Goal: Task Accomplishment & Management: Manage account settings

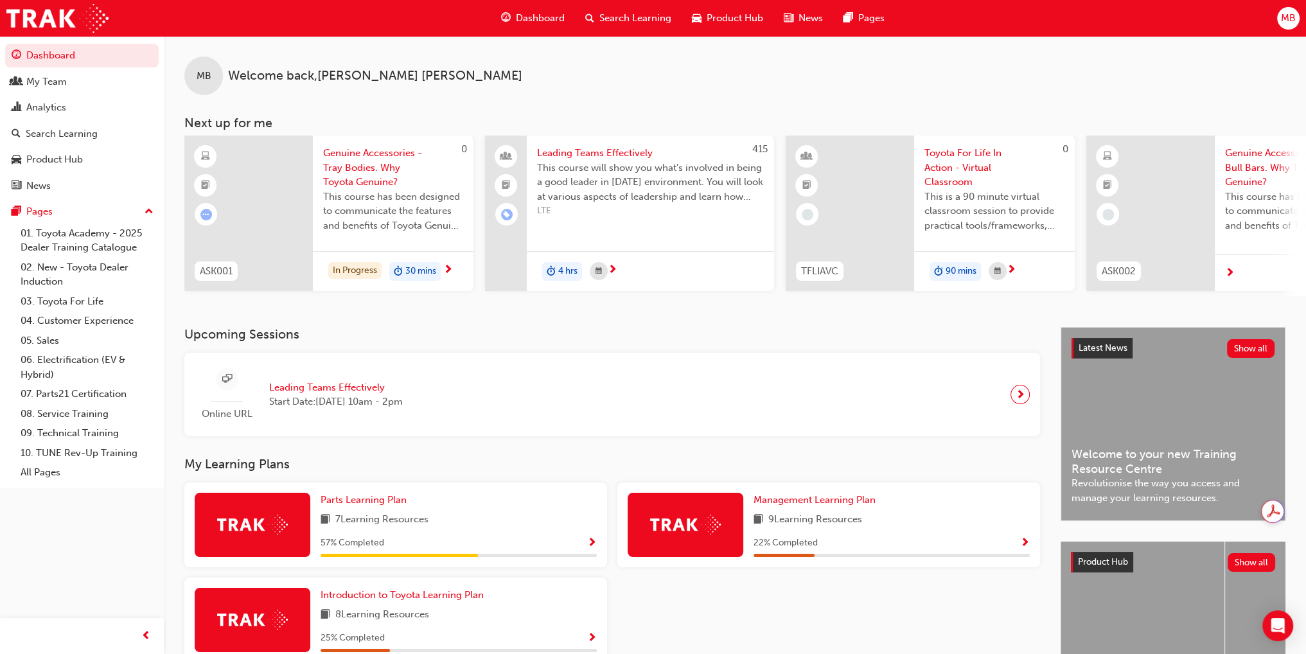
click at [1018, 402] on span "next-icon" at bounding box center [1021, 394] width 10 height 18
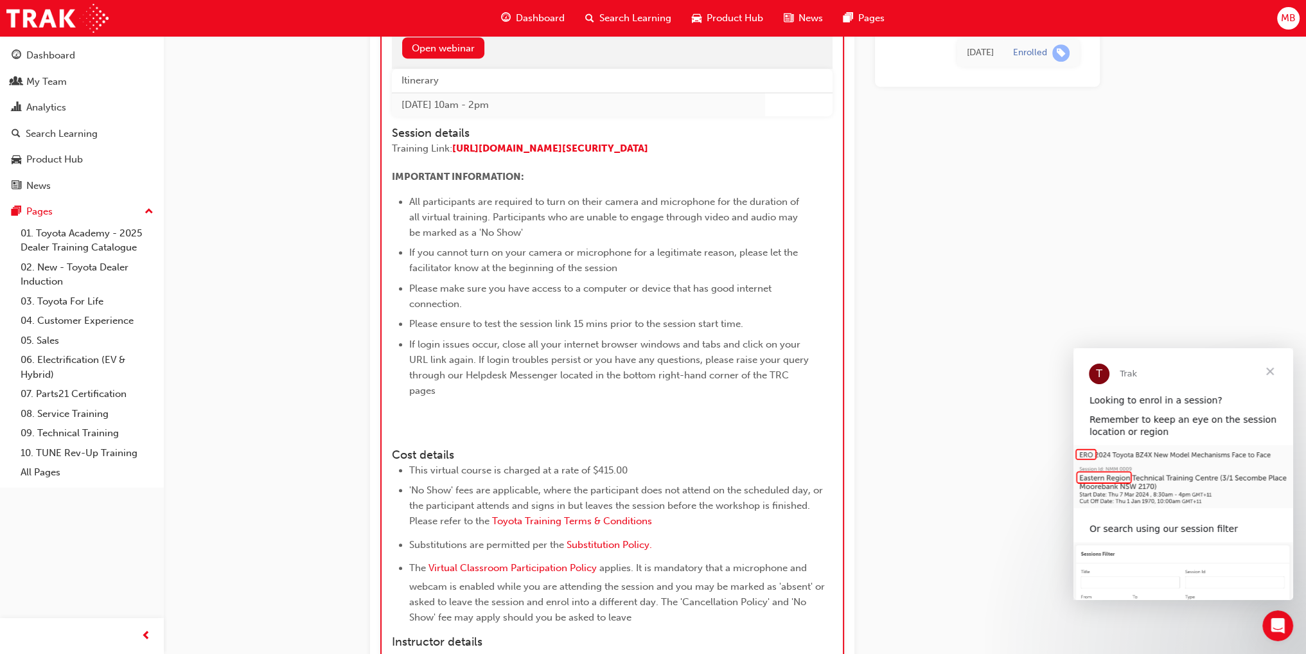
scroll to position [1021, 0]
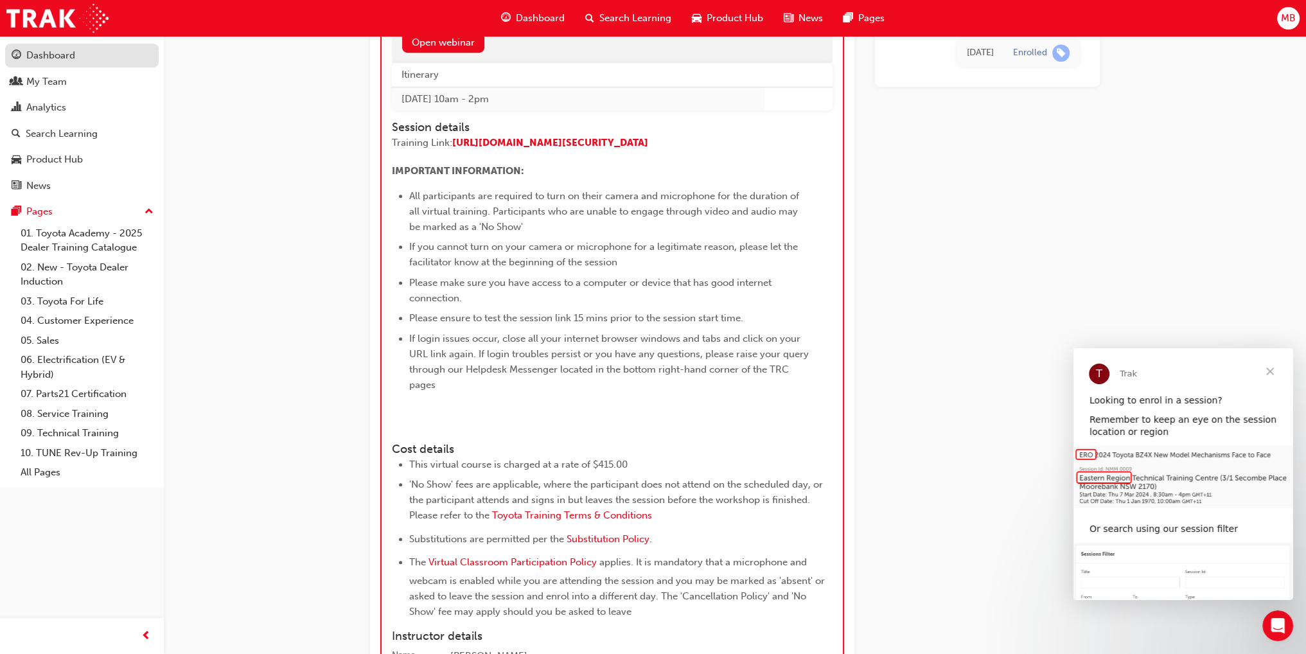
click at [62, 53] on div "Dashboard" at bounding box center [50, 55] width 49 height 15
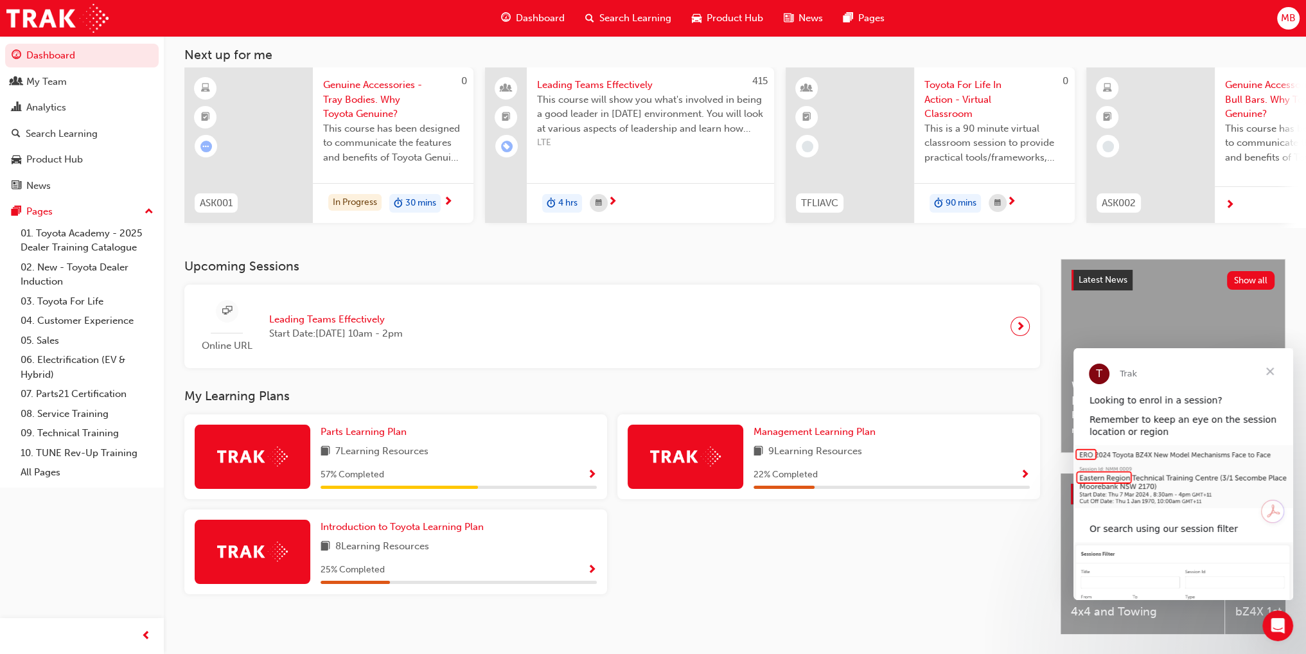
scroll to position [113, 0]
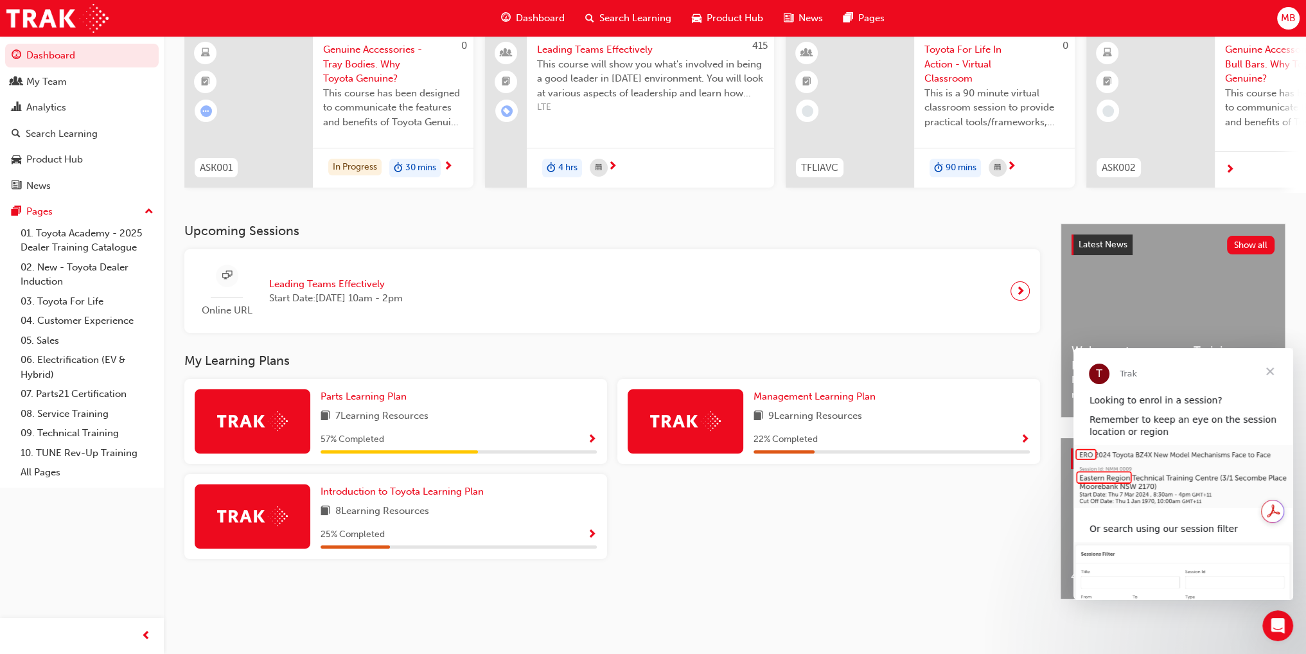
click at [1269, 371] on span "Close" at bounding box center [1270, 371] width 46 height 46
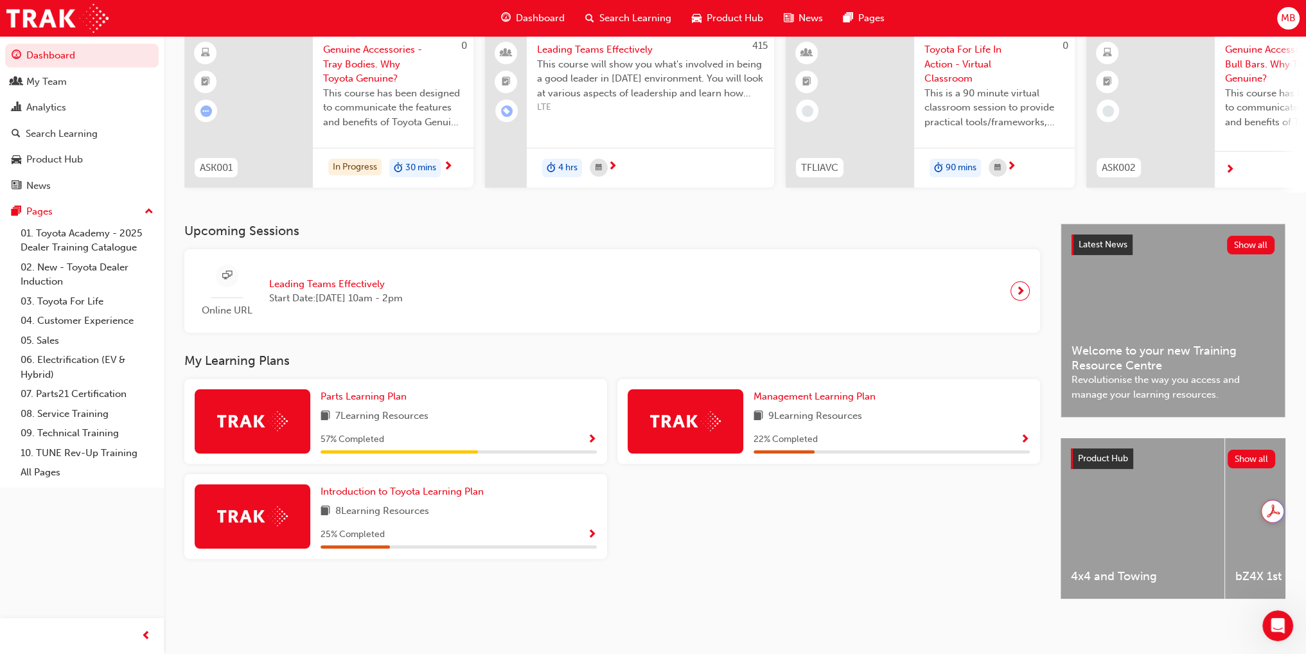
click at [1024, 434] on span "Show Progress" at bounding box center [1025, 440] width 10 height 12
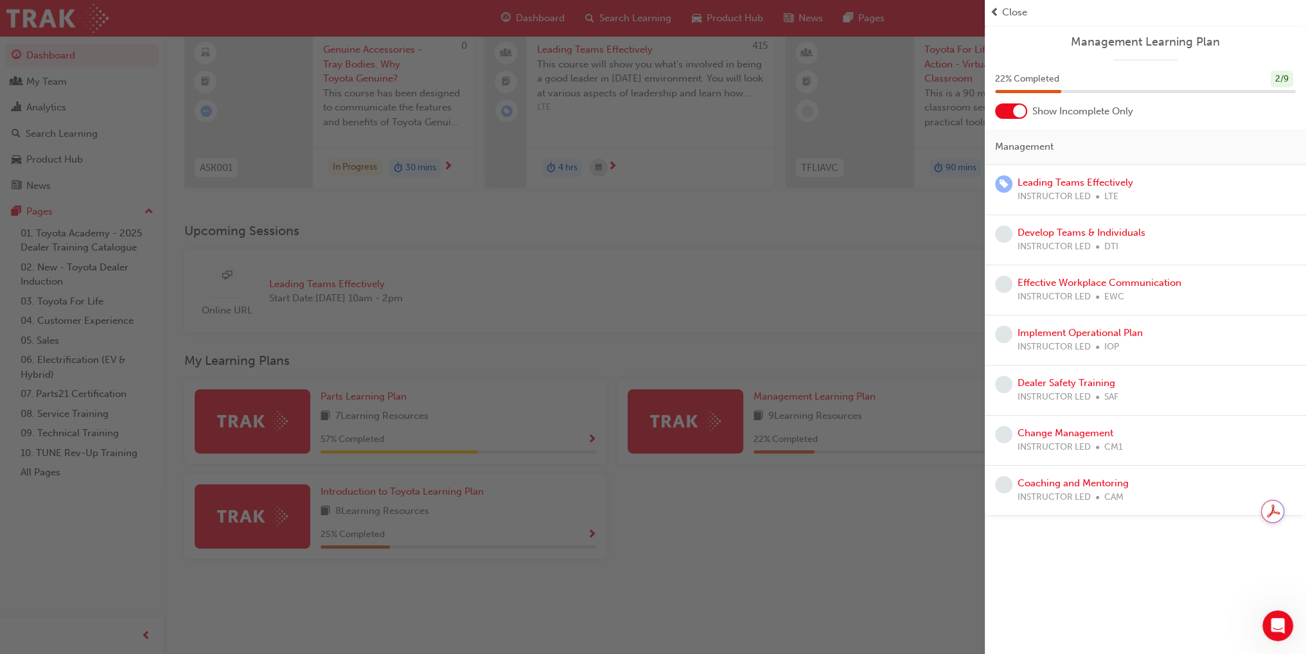
click at [1019, 115] on div at bounding box center [1019, 111] width 13 height 13
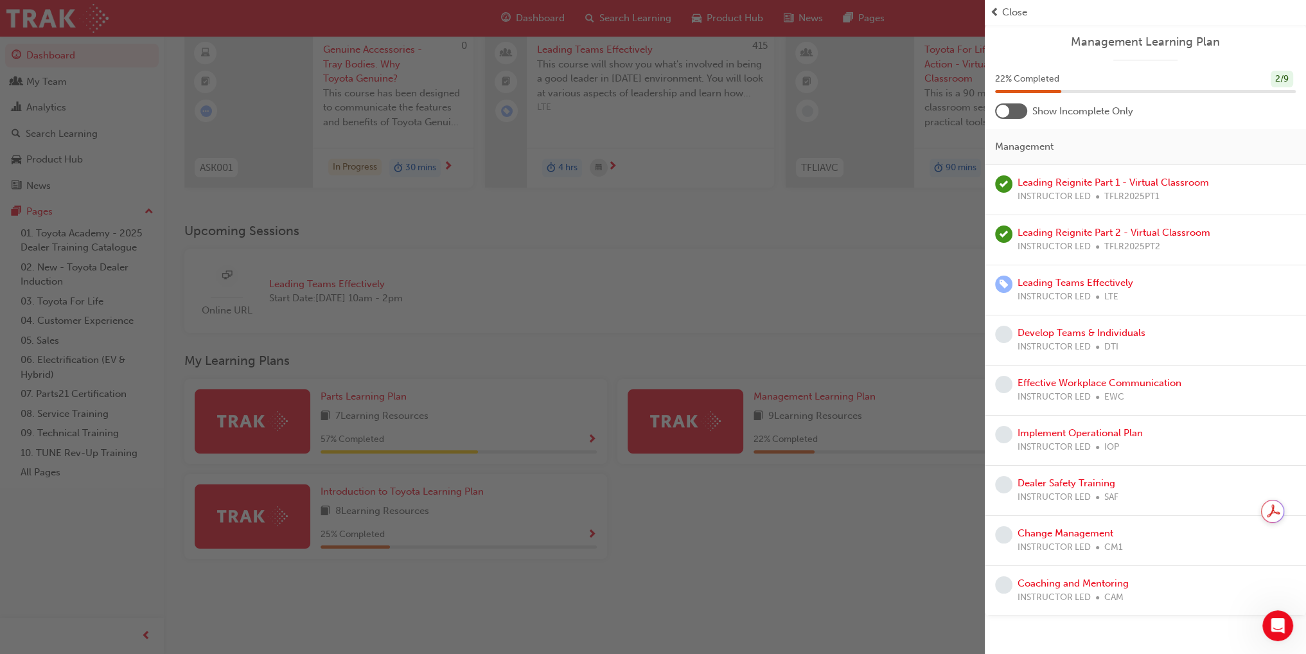
drag, startPoint x: 867, startPoint y: 479, endPoint x: 812, endPoint y: 481, distance: 55.3
click at [867, 479] on div "button" at bounding box center [492, 327] width 985 height 654
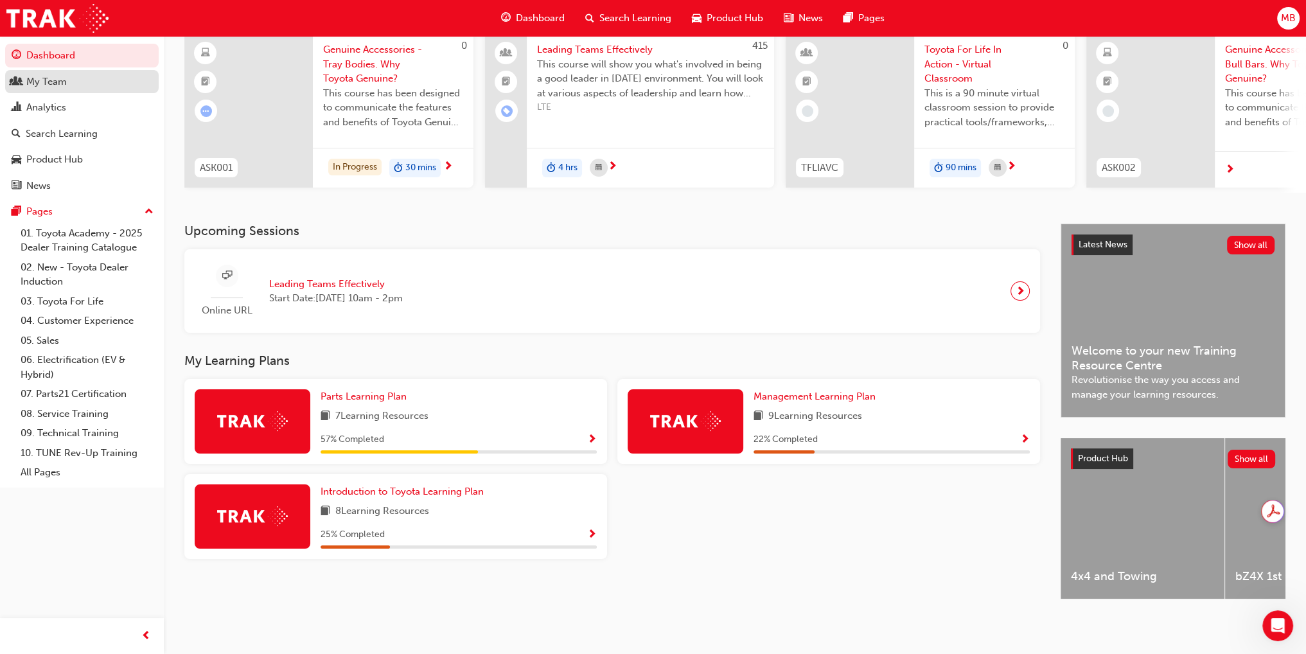
click at [55, 83] on div "My Team" at bounding box center [46, 82] width 40 height 15
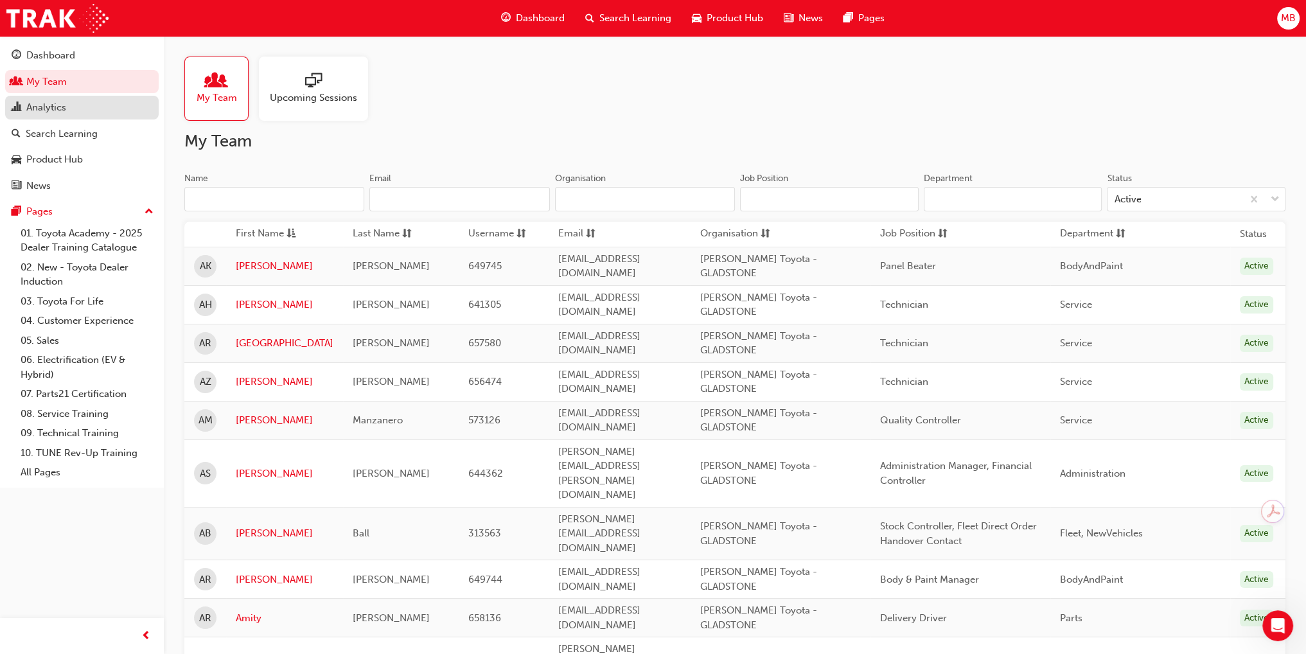
click at [62, 118] on link "Analytics" at bounding box center [82, 108] width 154 height 24
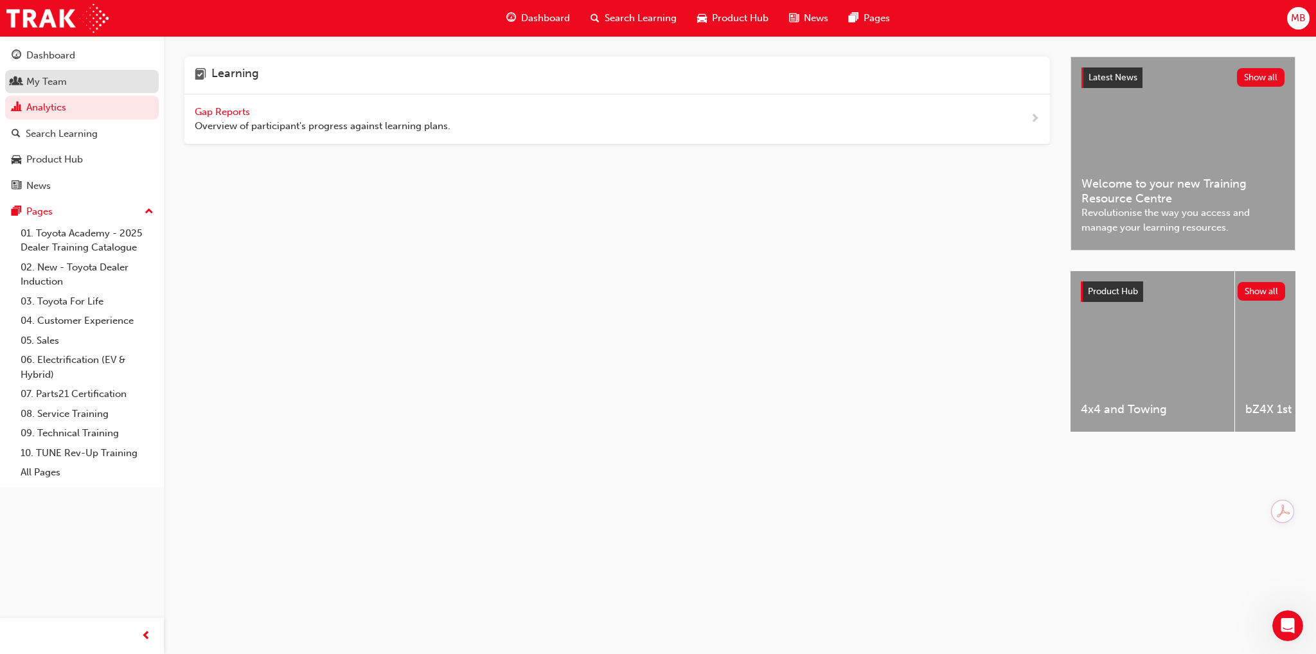
click at [46, 89] on div "My Team" at bounding box center [82, 82] width 141 height 16
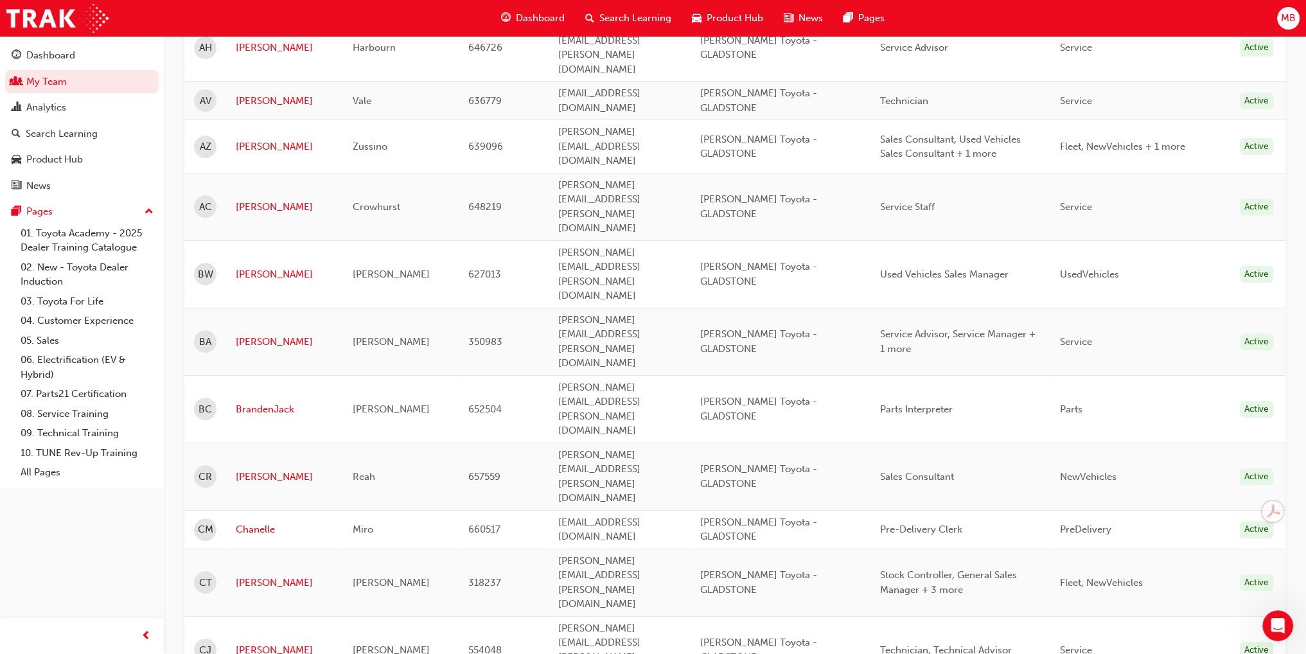
scroll to position [514, 0]
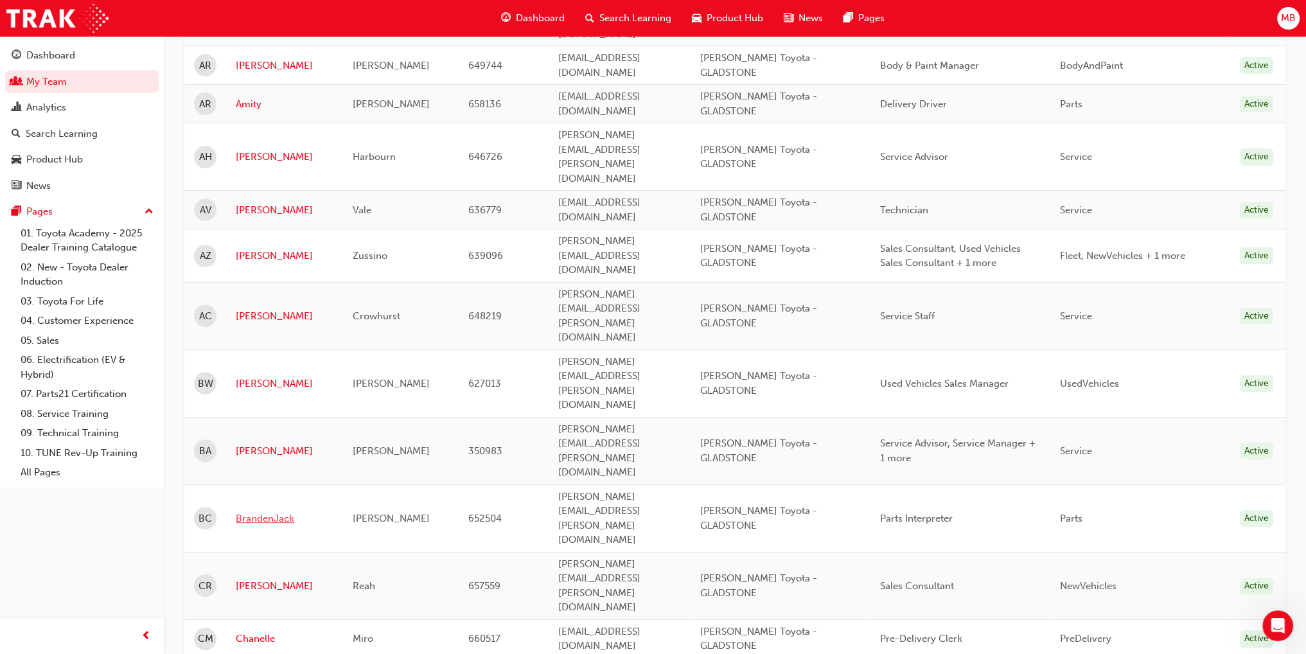
click at [264, 511] on link "BrandenJack" at bounding box center [285, 518] width 98 height 15
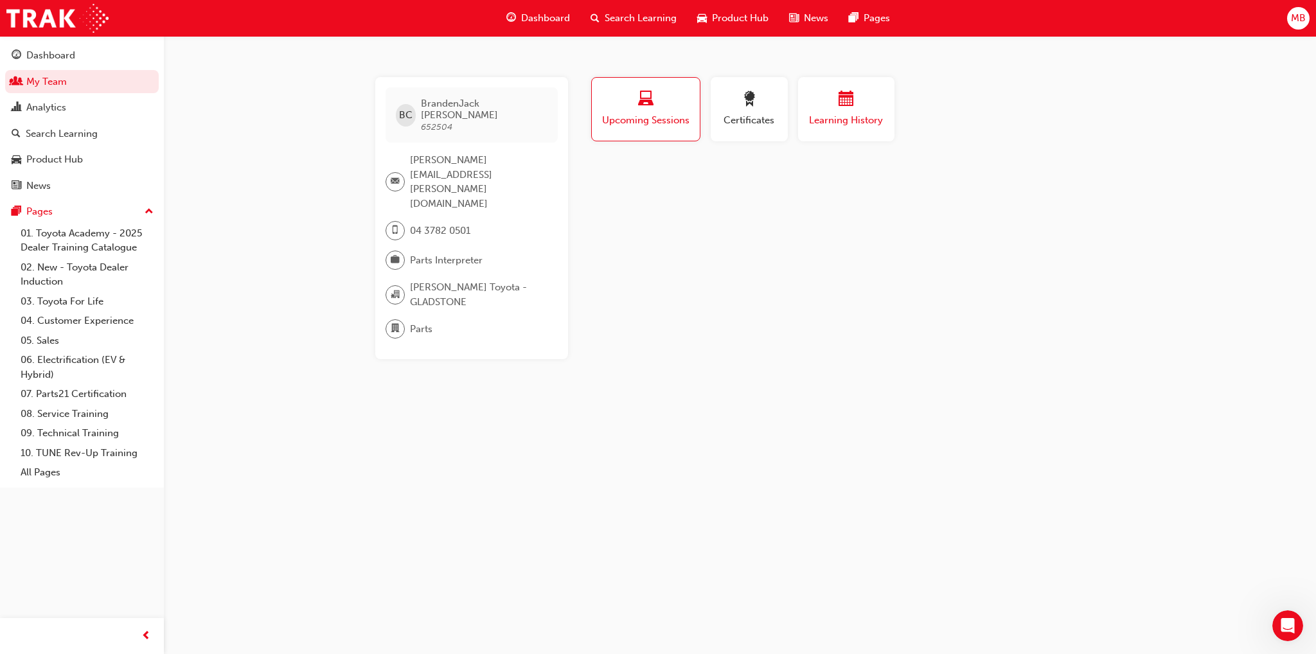
click at [843, 116] on span "Learning History" at bounding box center [845, 120] width 77 height 15
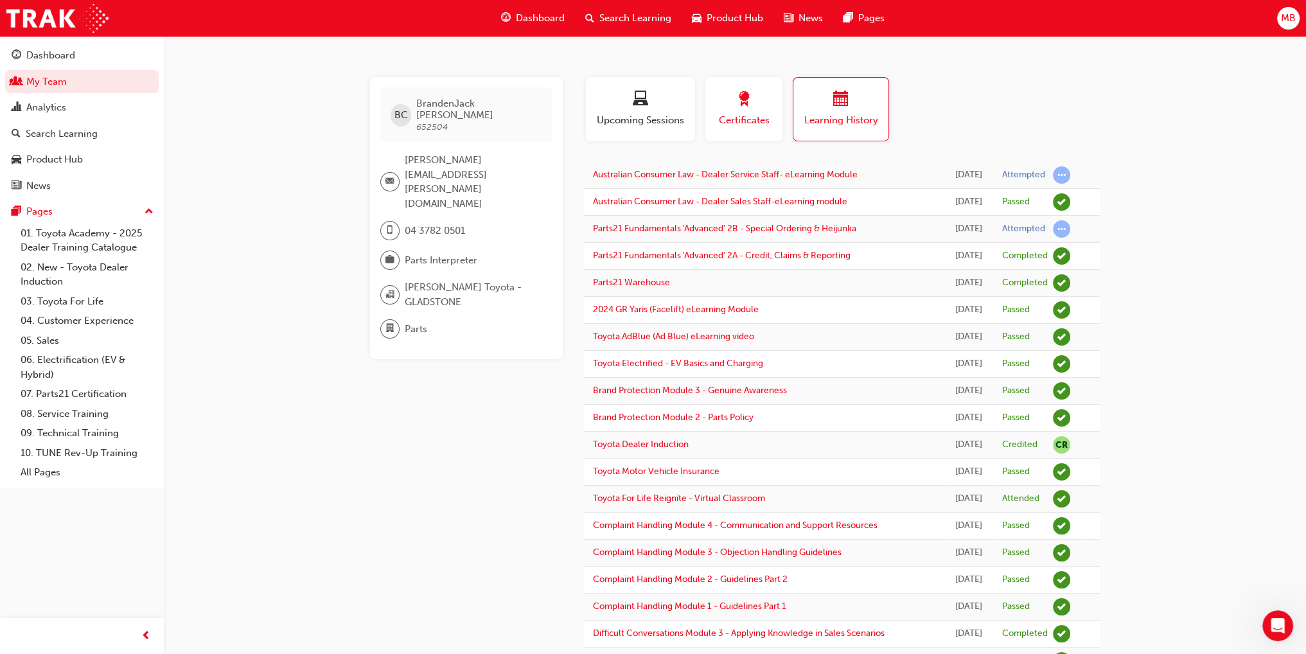
click at [731, 96] on div "button" at bounding box center [744, 101] width 58 height 20
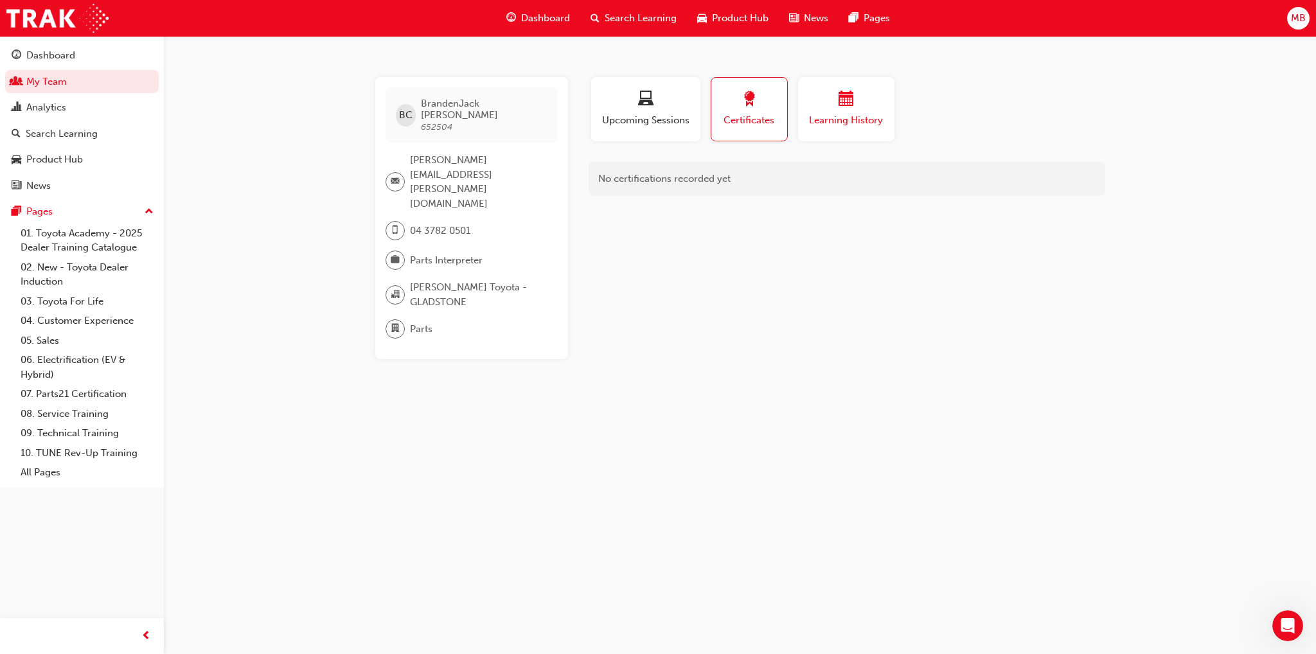
click at [828, 109] on div "button" at bounding box center [845, 101] width 77 height 20
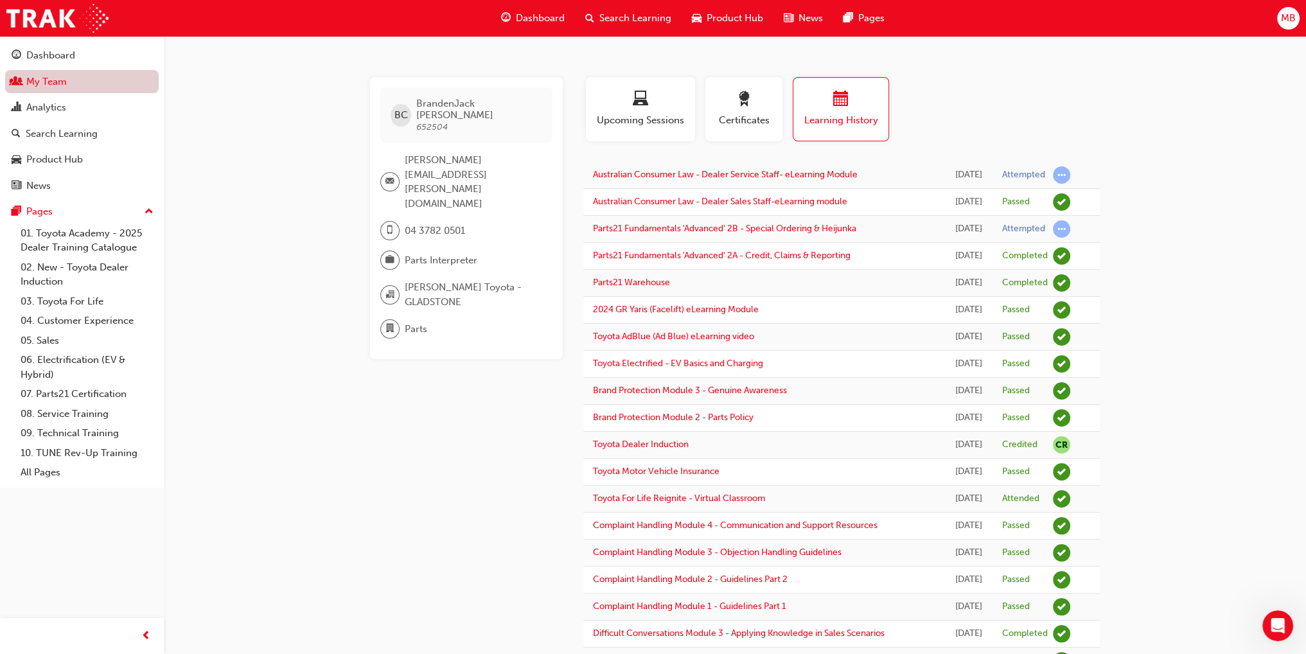
click at [62, 80] on link "My Team" at bounding box center [82, 82] width 154 height 24
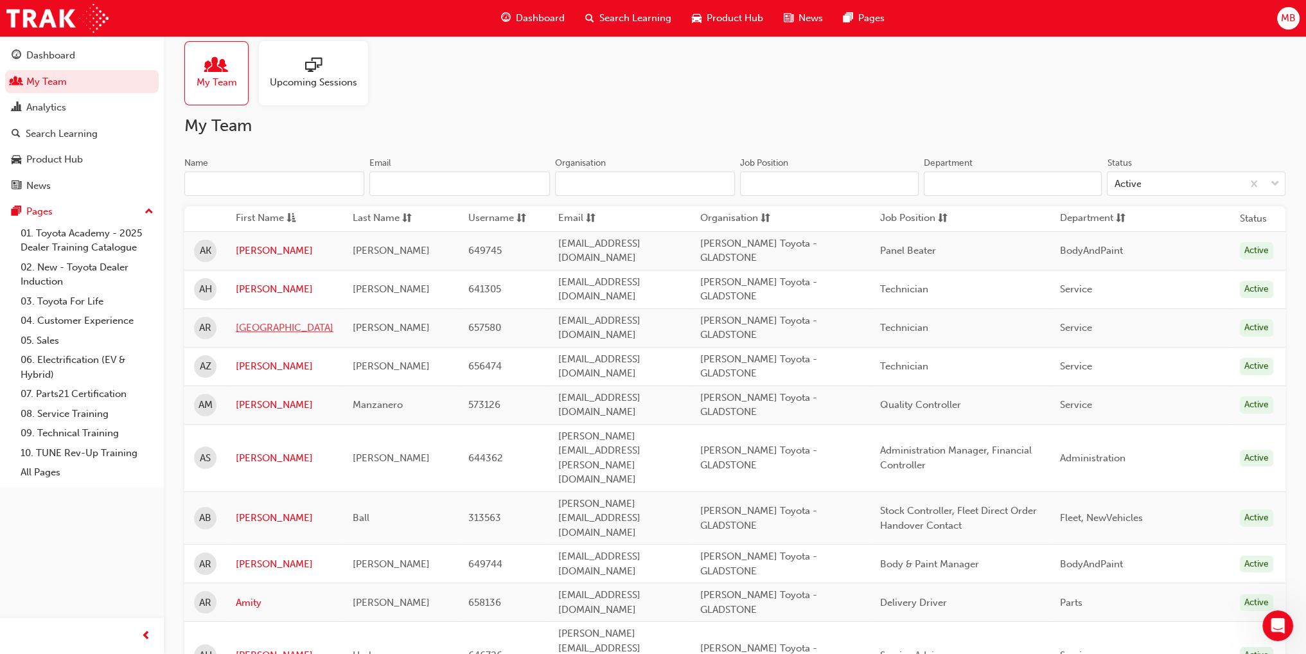
scroll to position [64, 0]
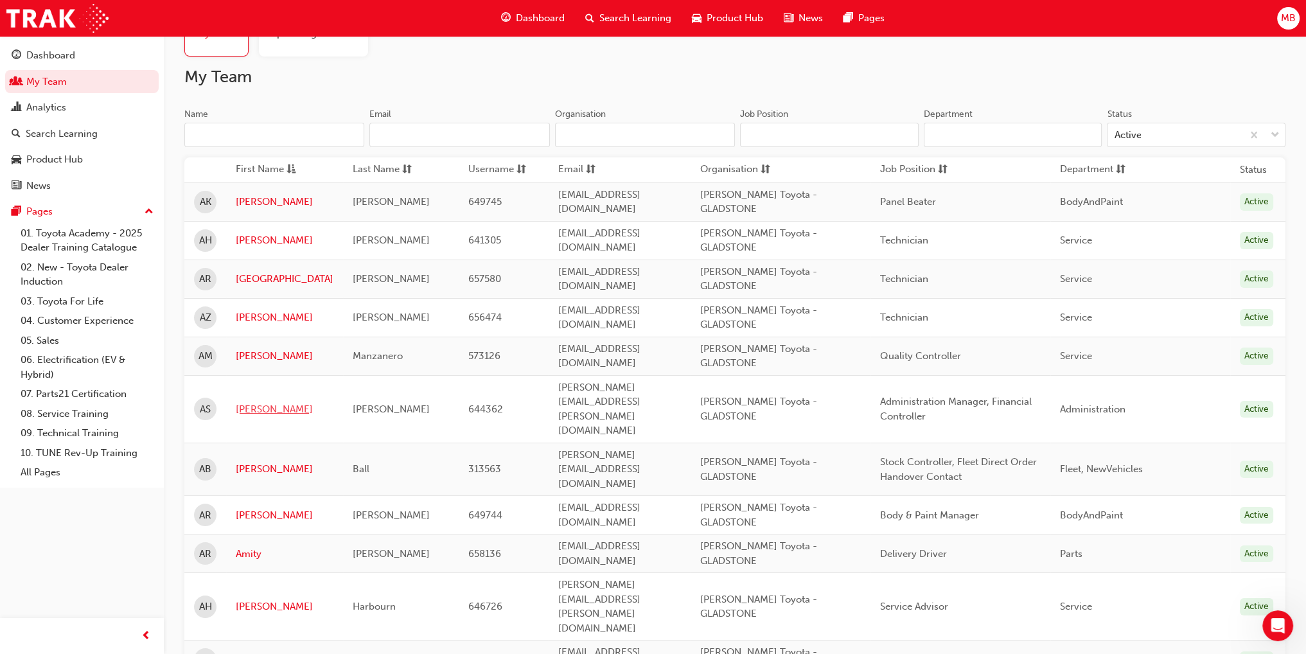
click at [250, 402] on link "[PERSON_NAME]" at bounding box center [285, 409] width 98 height 15
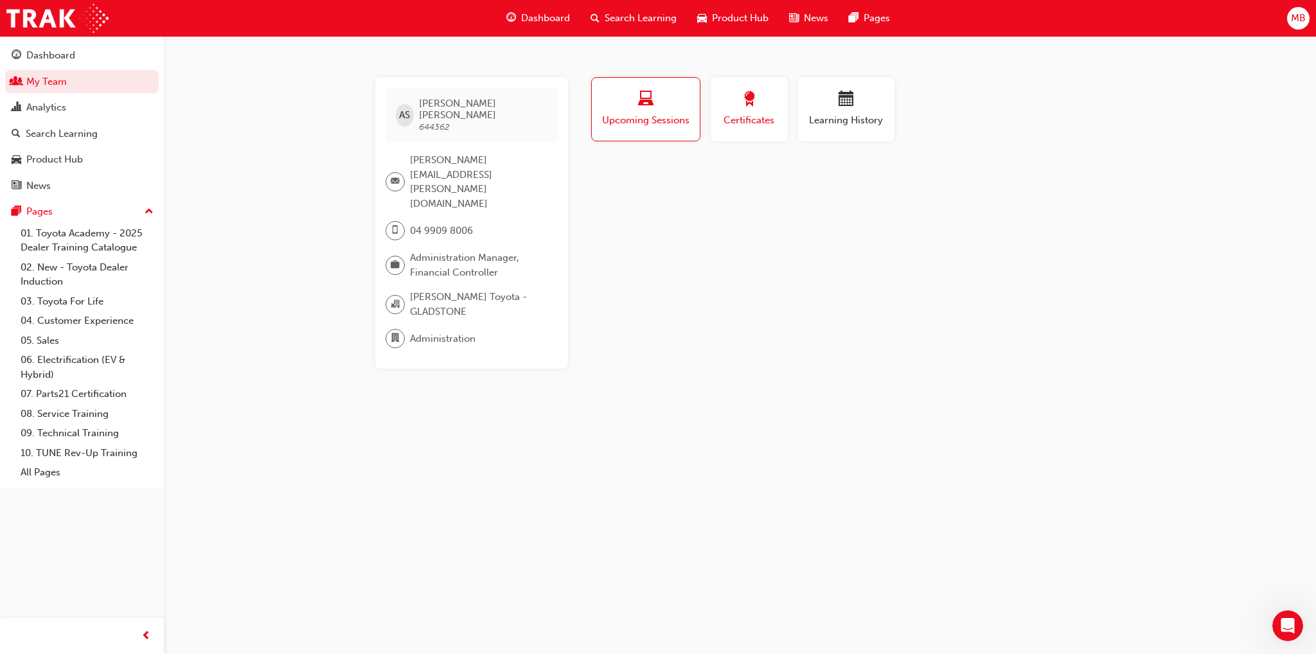
click at [762, 134] on button "Certificates" at bounding box center [748, 109] width 77 height 64
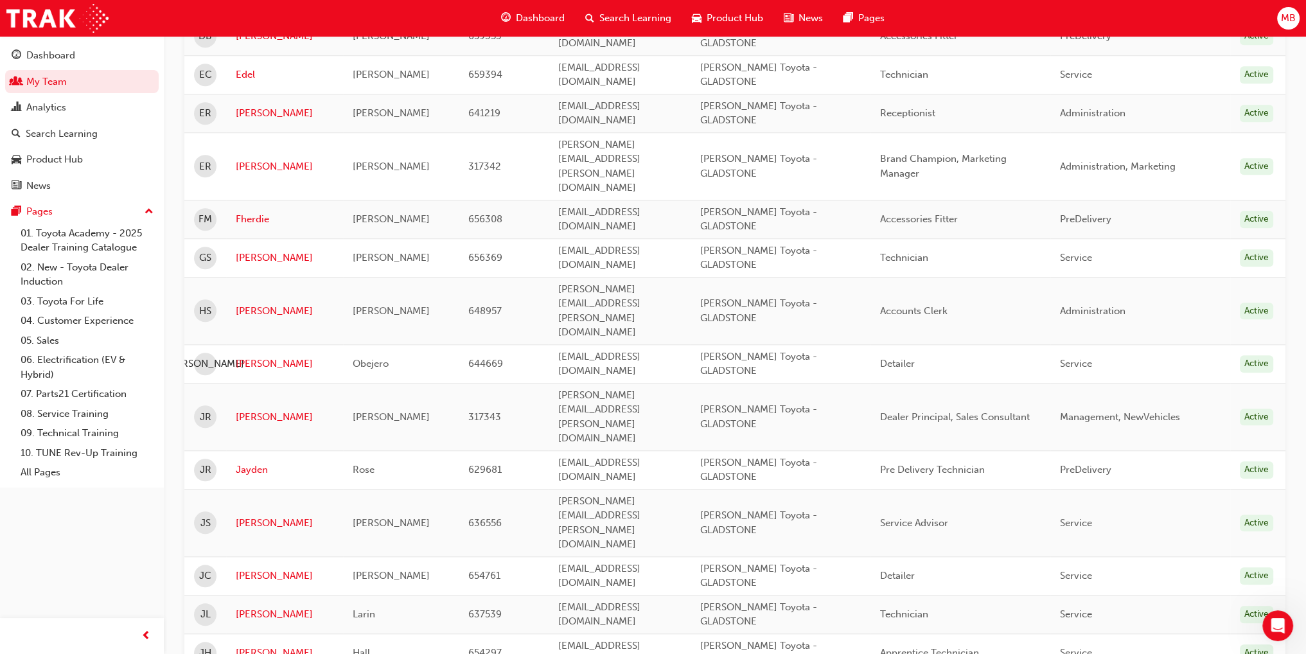
scroll to position [1477, 0]
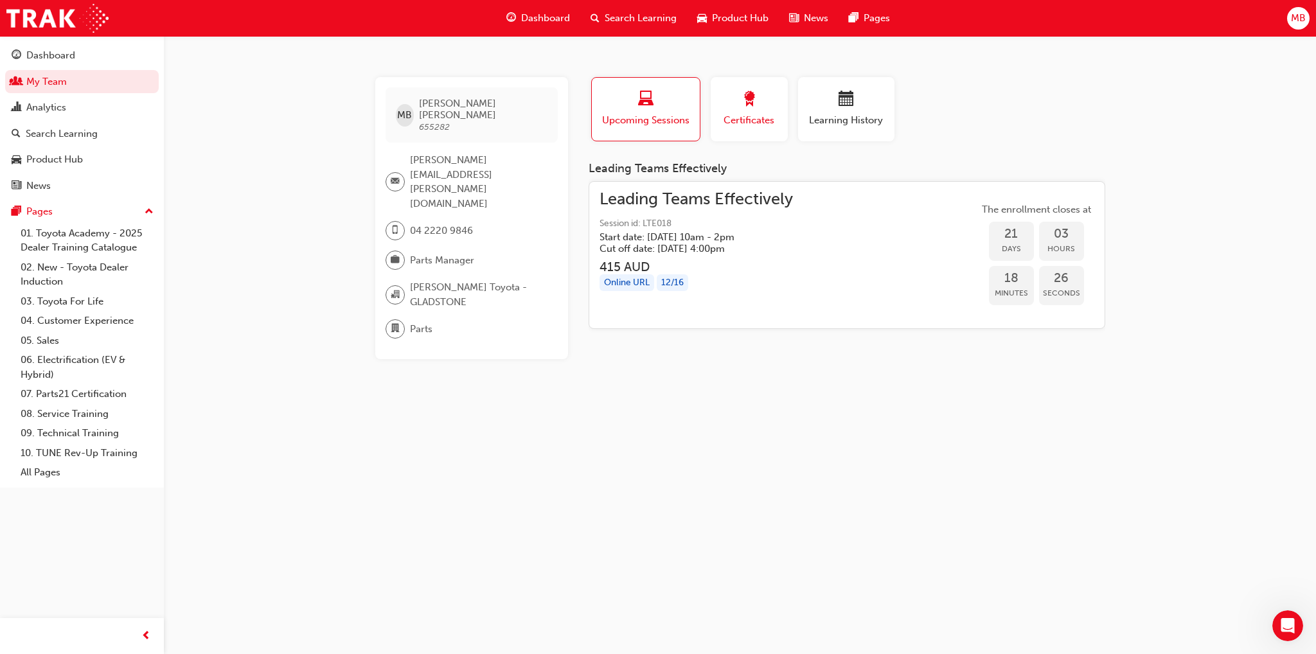
click at [750, 101] on span "award-icon" at bounding box center [748, 99] width 15 height 17
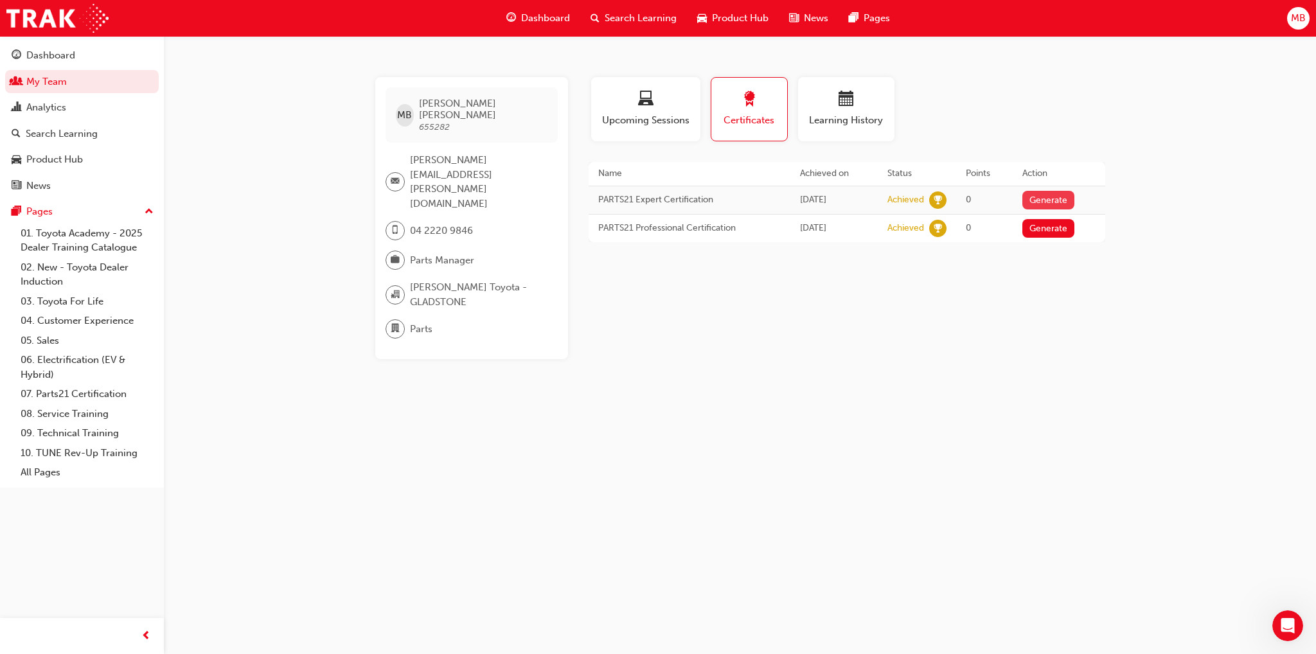
click at [1054, 202] on button "Generate" at bounding box center [1048, 200] width 53 height 19
click at [1046, 195] on link "Download PDF" at bounding box center [1044, 198] width 59 height 11
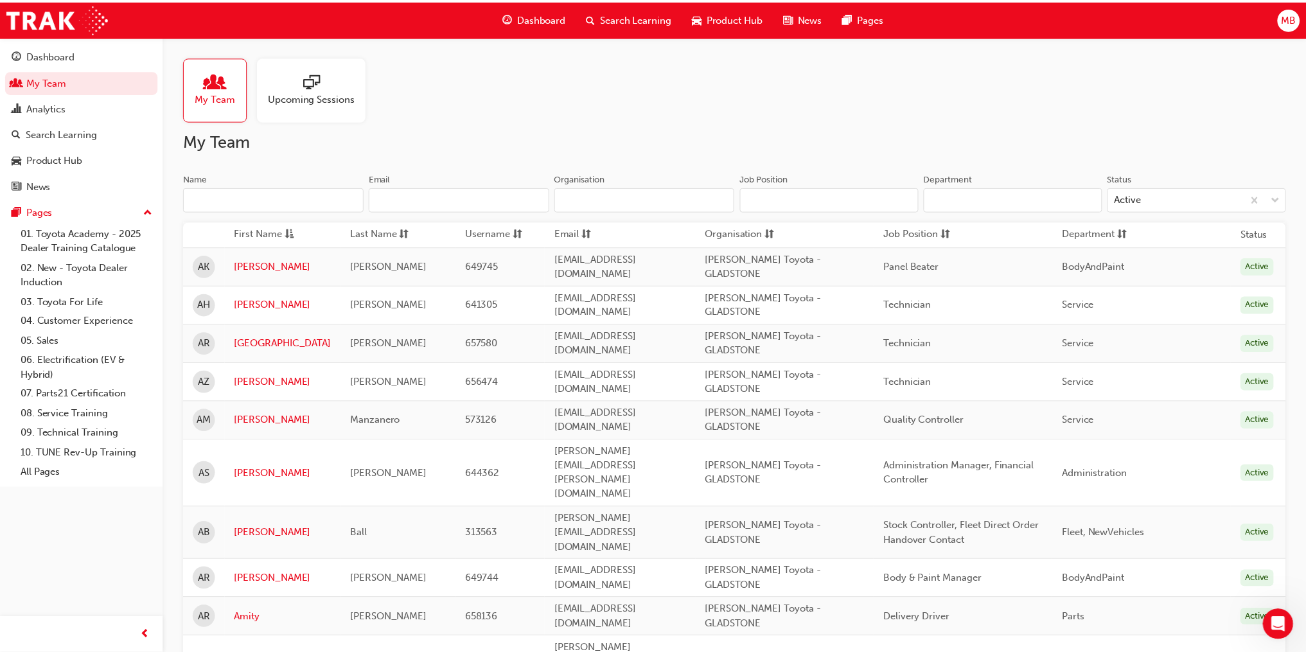
scroll to position [1477, 0]
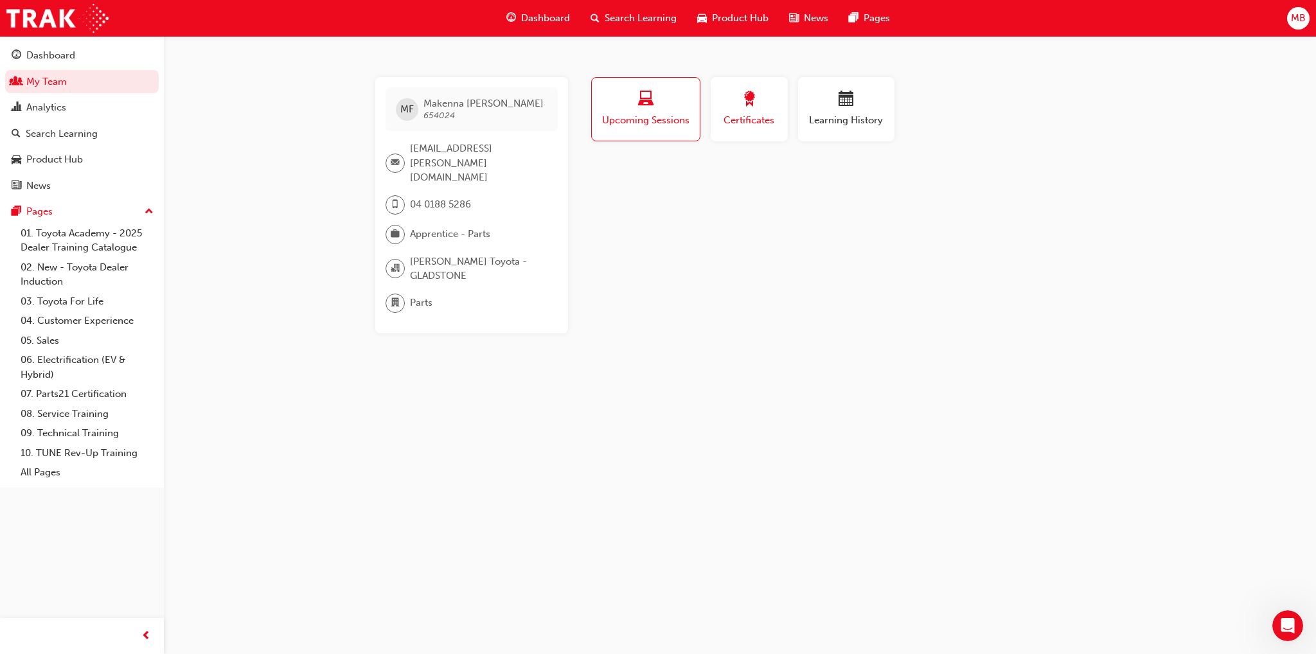
click at [759, 98] on div "button" at bounding box center [749, 101] width 58 height 20
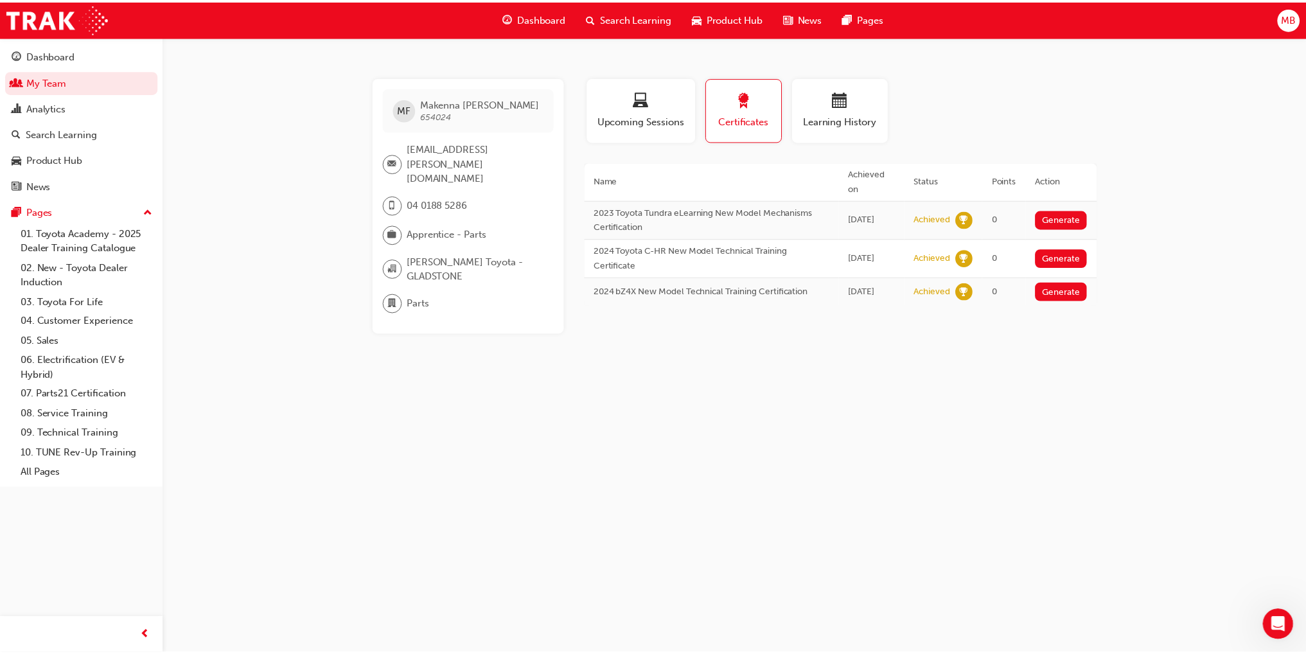
scroll to position [1477, 0]
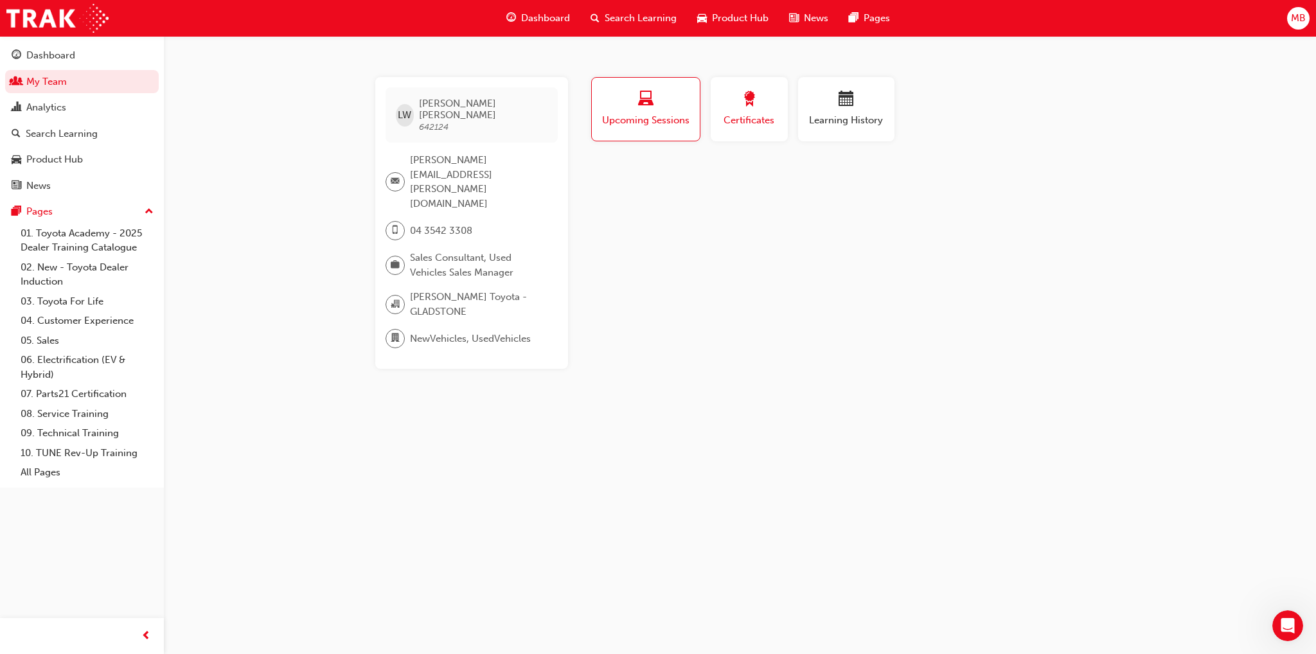
click at [745, 114] on span "Certificates" at bounding box center [749, 120] width 58 height 15
click at [653, 107] on div "button" at bounding box center [646, 101] width 90 height 20
click at [850, 113] on span "Learning History" at bounding box center [845, 120] width 77 height 15
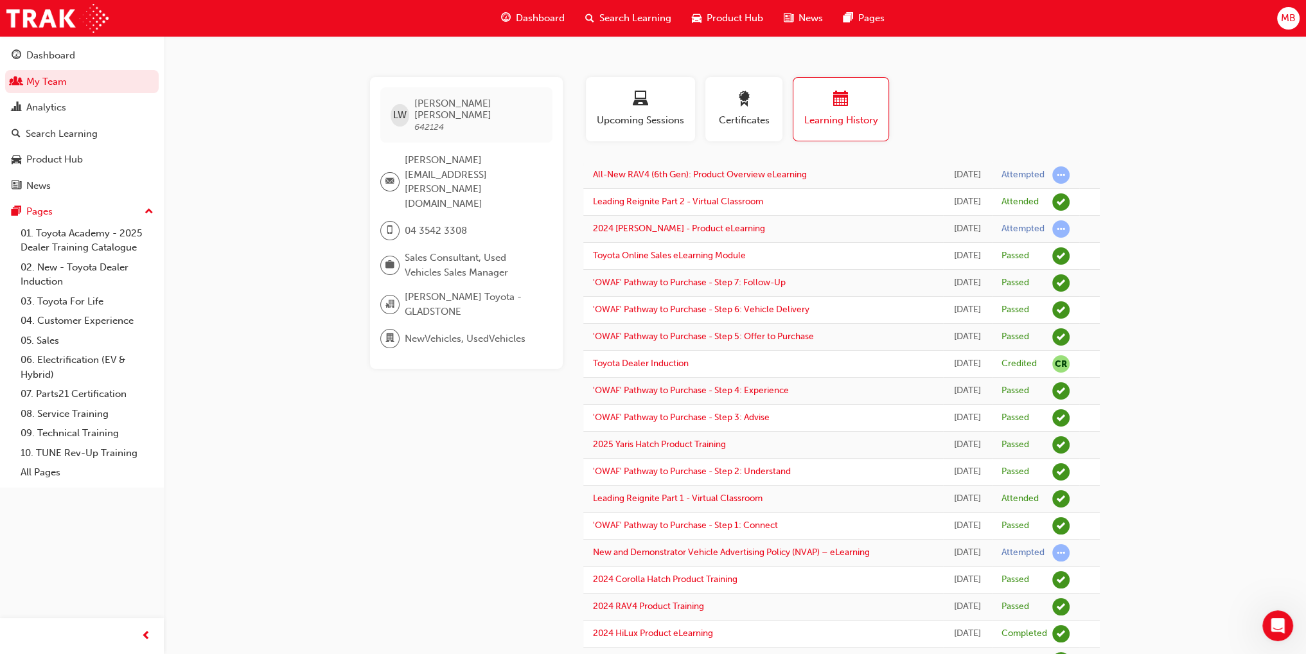
drag, startPoint x: 483, startPoint y: 552, endPoint x: 339, endPoint y: 218, distance: 363.9
click at [55, 60] on div "Dashboard" at bounding box center [50, 55] width 49 height 15
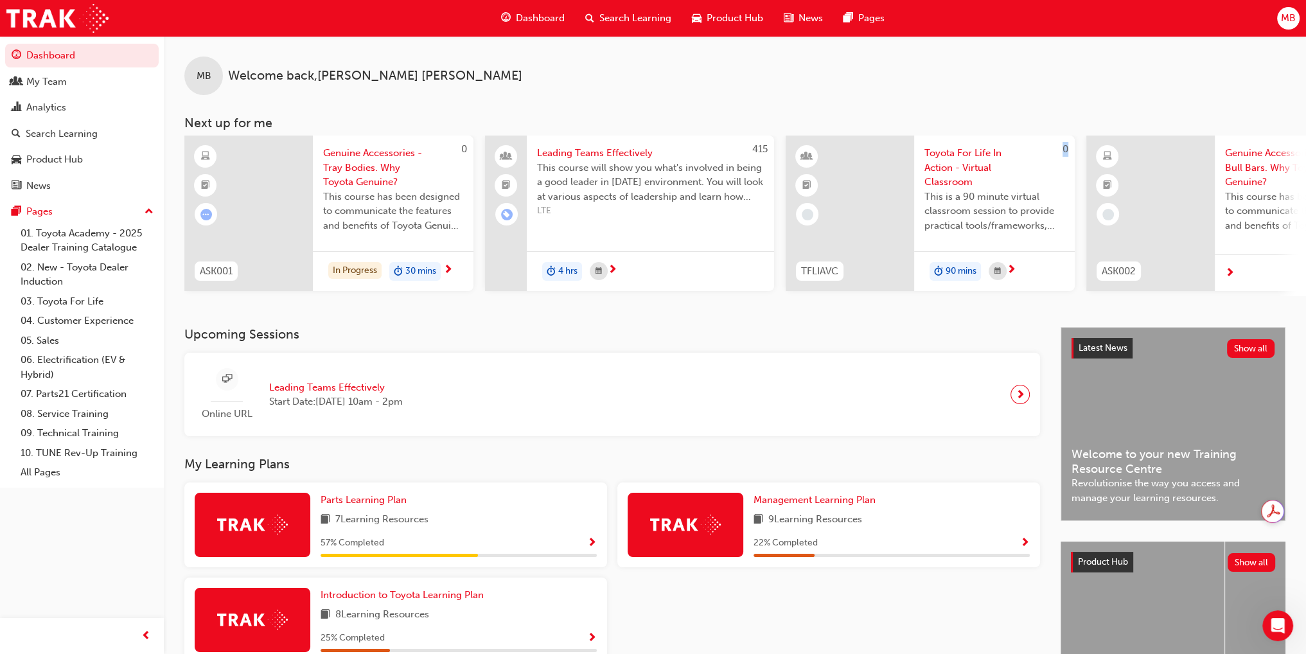
drag, startPoint x: 731, startPoint y: 294, endPoint x: 841, endPoint y: 301, distance: 110.1
click at [850, 301] on div "MB Welcome back , [PERSON_NAME] Next up for me 0 ASK001 Genuine Accessories - T…" at bounding box center [735, 181] width 1142 height 291
click at [714, 315] on div "MB Welcome back , [PERSON_NAME] Next up for me 0 ASK001 Genuine Accessories - T…" at bounding box center [735, 181] width 1142 height 291
drag, startPoint x: 704, startPoint y: 294, endPoint x: 771, endPoint y: 288, distance: 67.0
click at [771, 288] on div "415 Leading Teams Effectively This course will show you what's involved in bein…" at bounding box center [629, 216] width 289 height 161
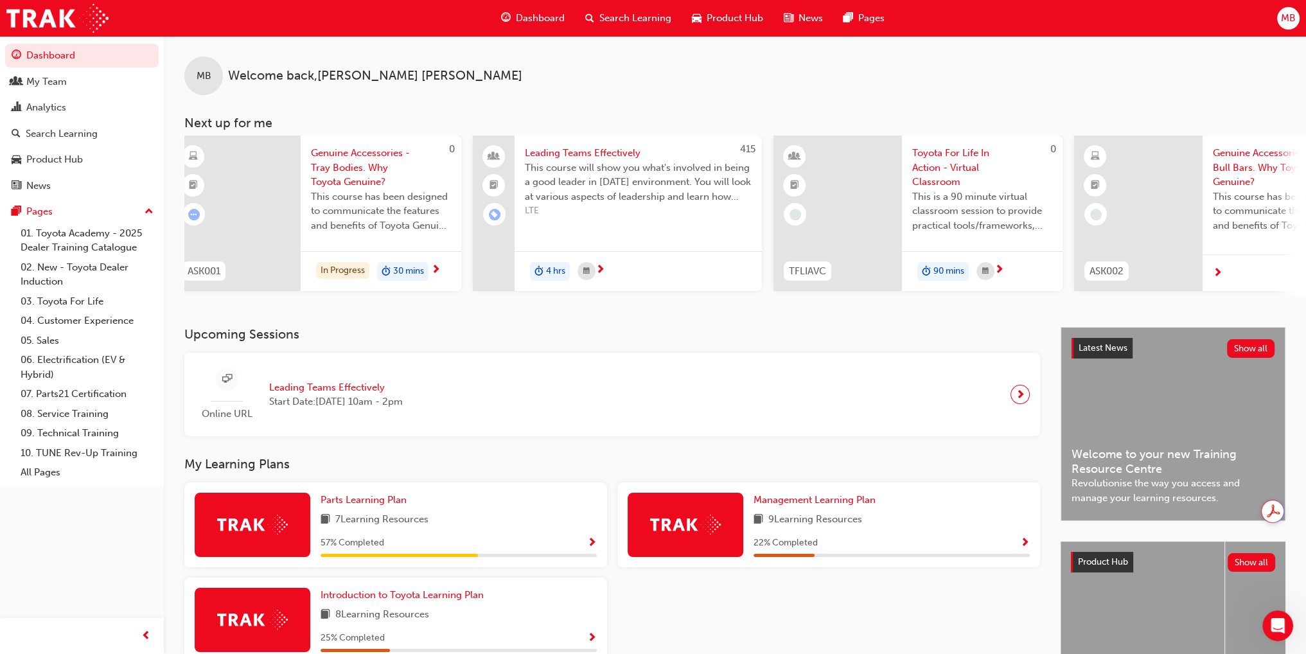
scroll to position [0, 28]
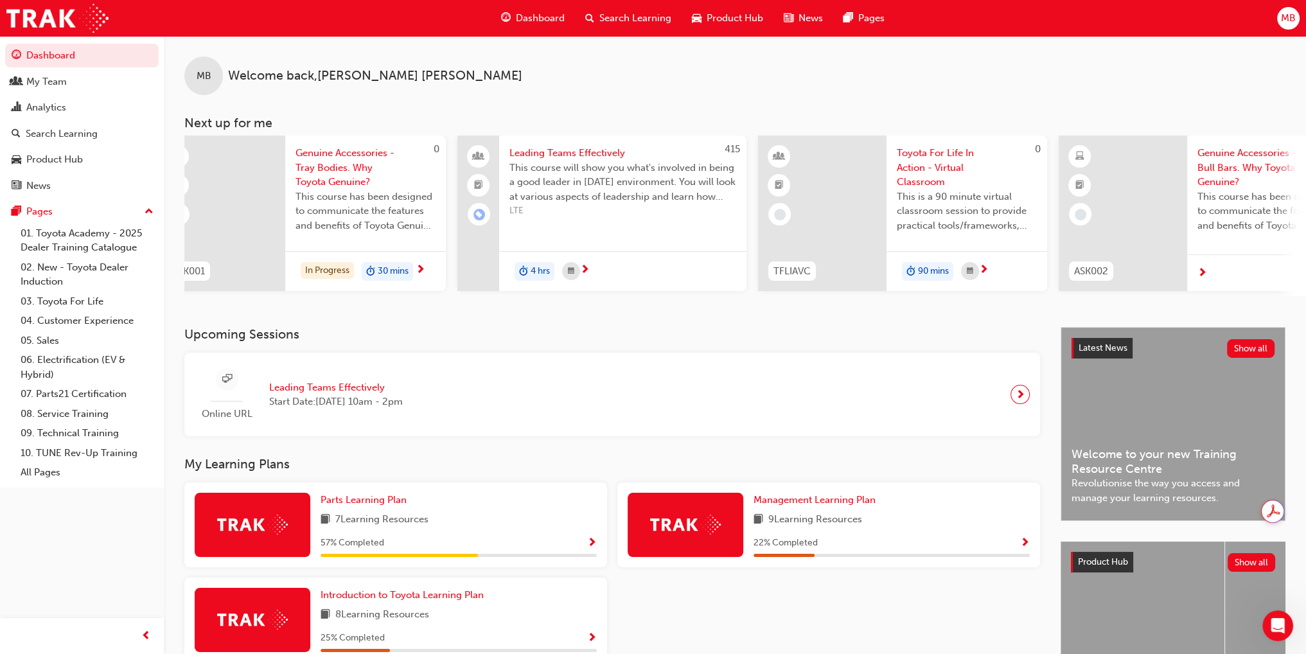
click at [597, 180] on span "This course will show you what's involved in being a good leader in [DATE] envi…" at bounding box center [622, 183] width 227 height 44
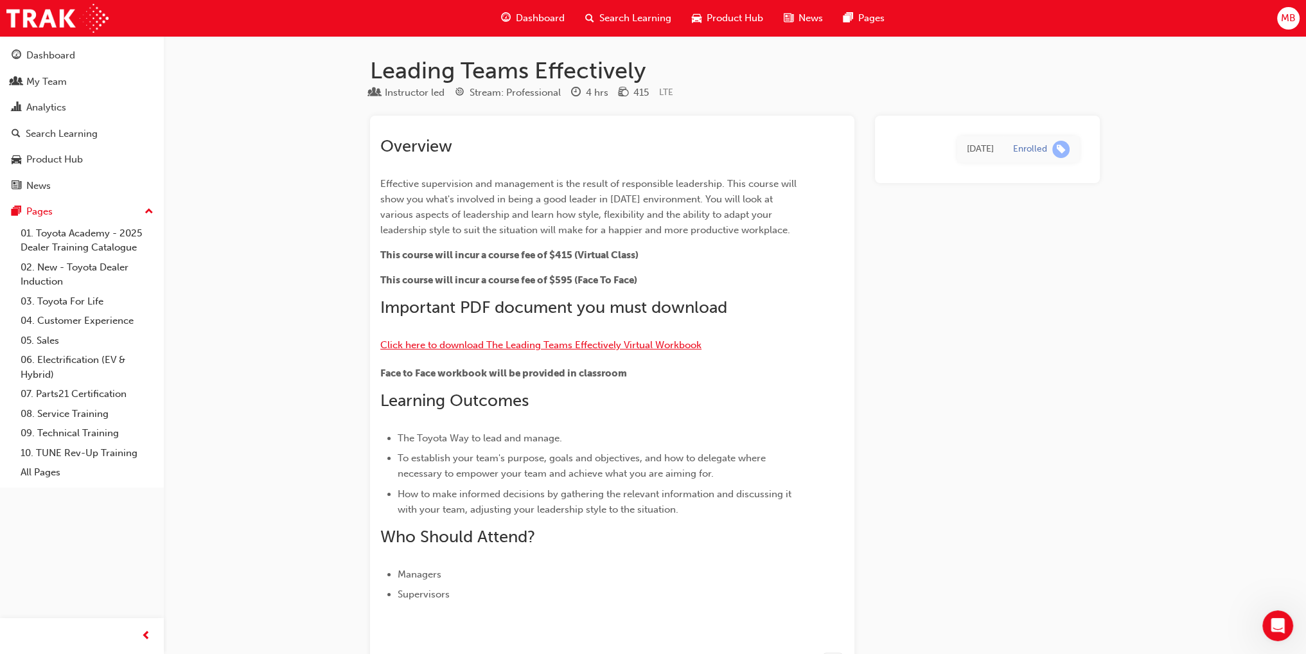
click at [651, 339] on span "Click here to download The Leading Teams Effectively Virtual Workbook" at bounding box center [540, 345] width 321 height 12
